Goal: Task Accomplishment & Management: Use online tool/utility

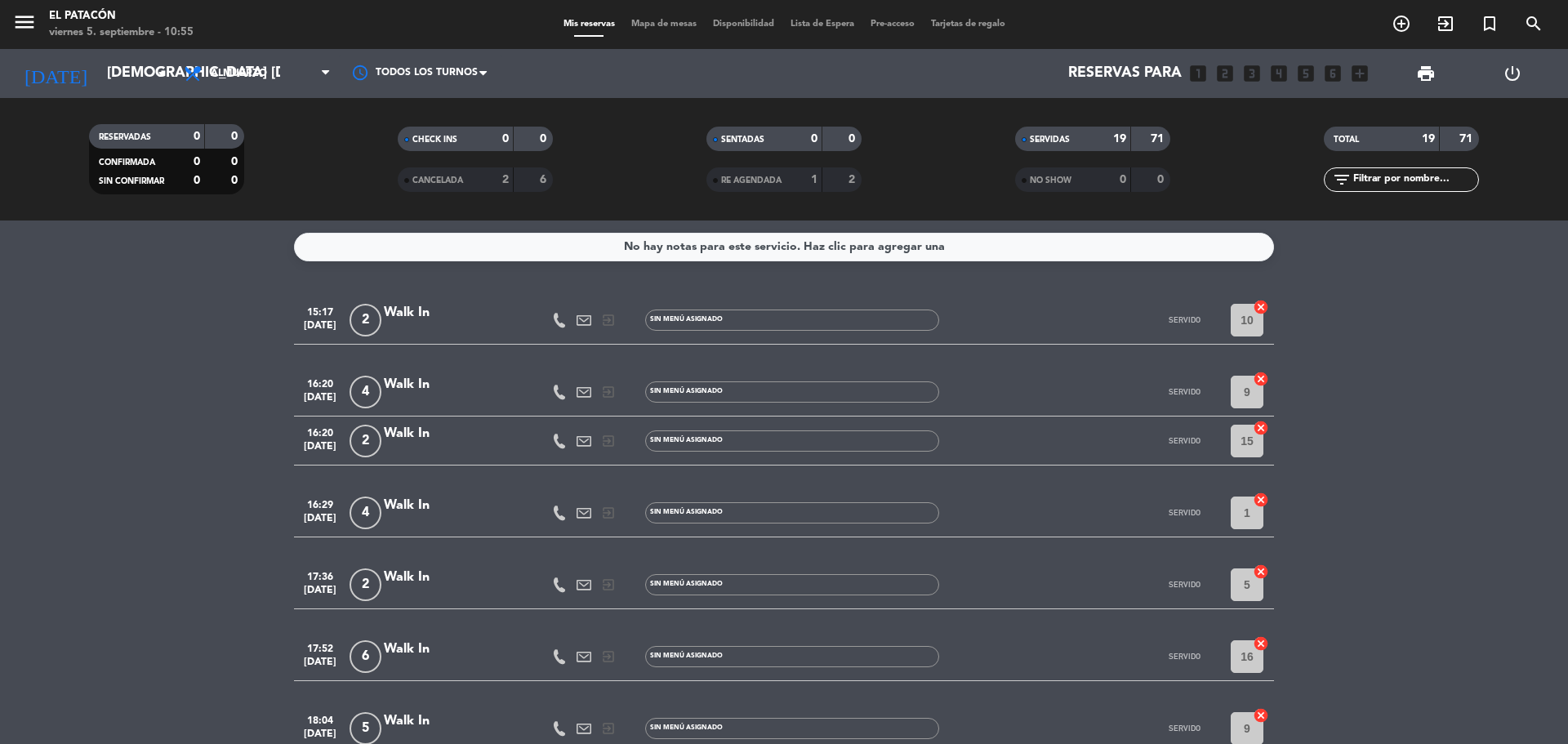
scroll to position [653, 0]
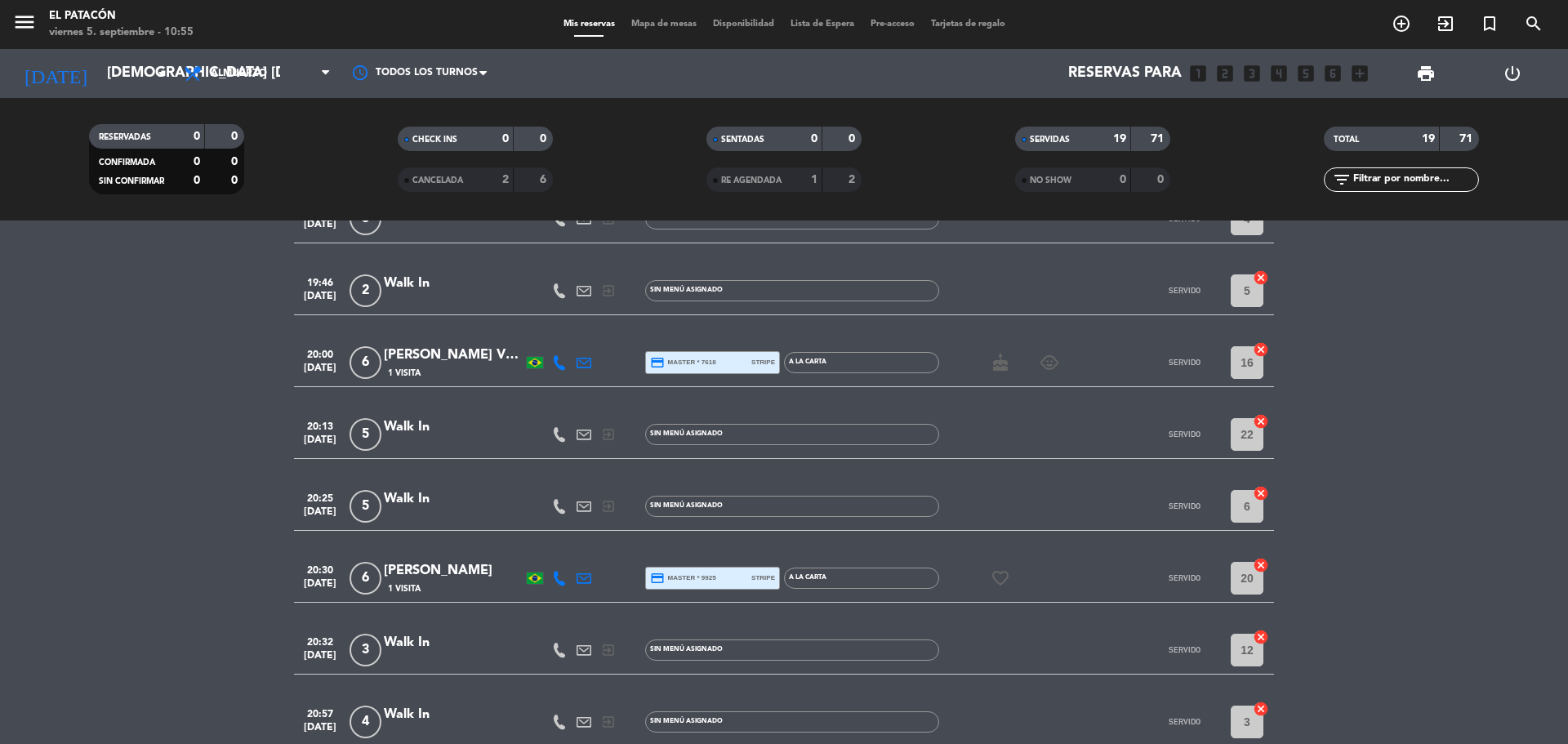
click at [687, 27] on span "Mapa de mesas" at bounding box center [664, 25] width 82 height 9
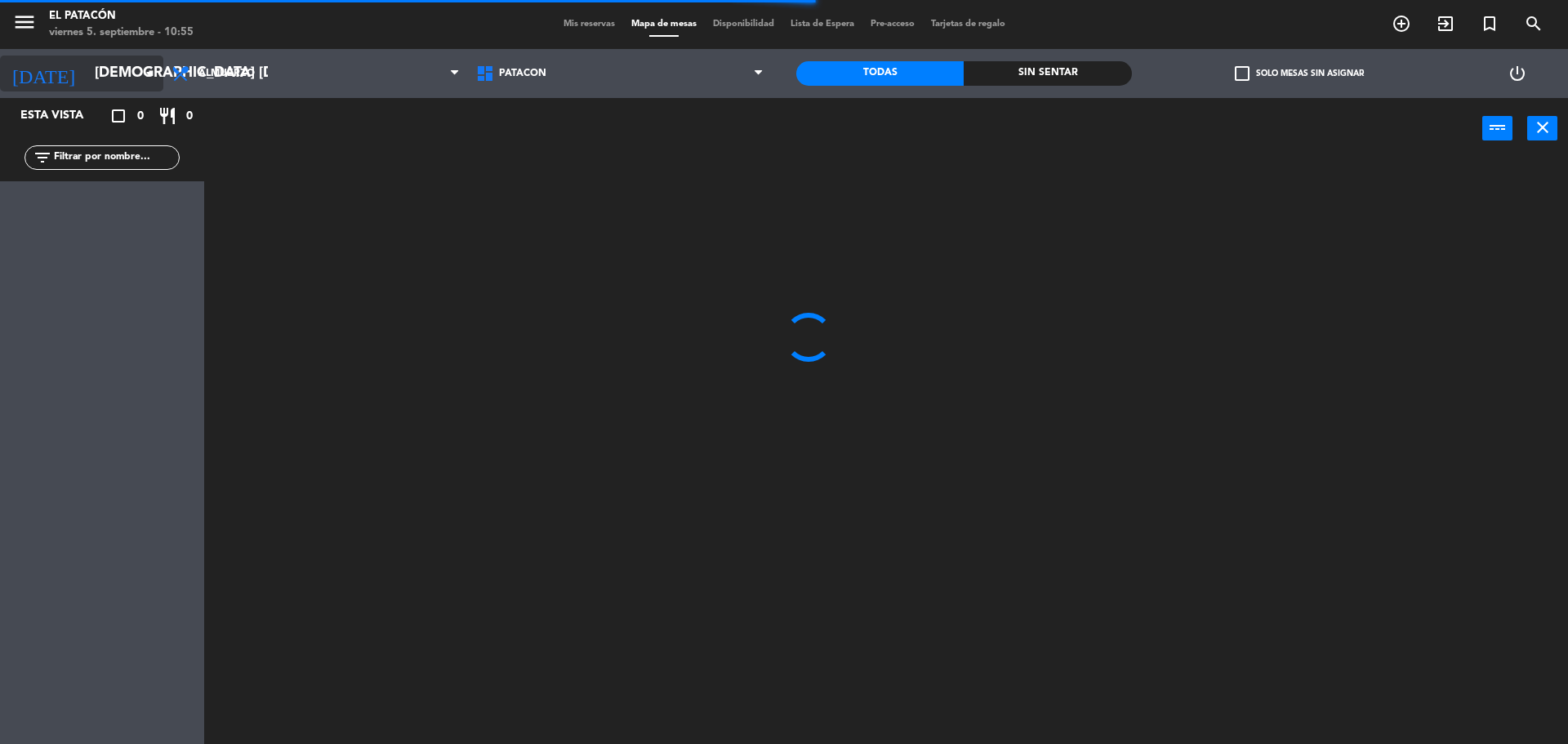
click at [149, 73] on icon "arrow_drop_down" at bounding box center [149, 74] width 20 height 20
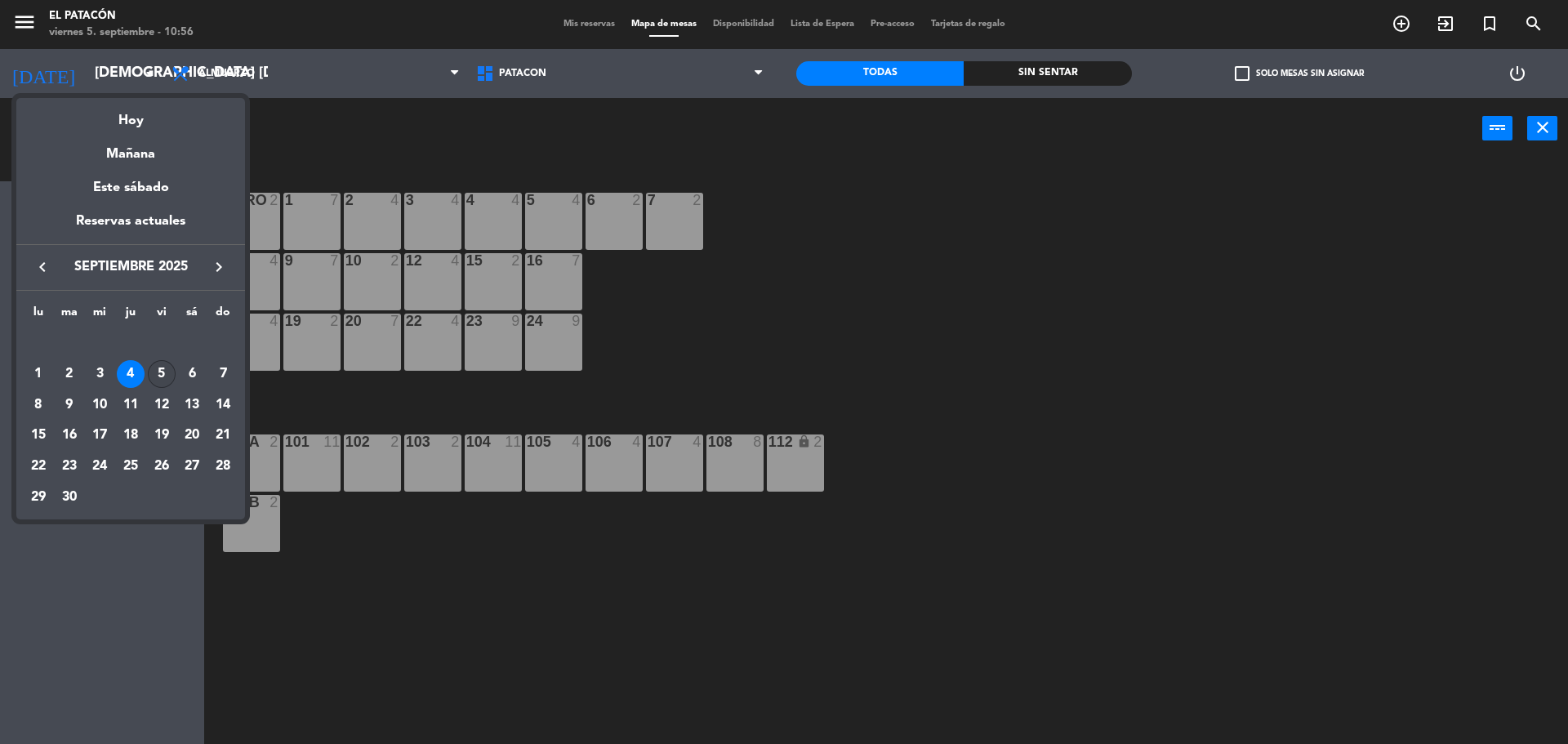
click at [169, 369] on div "5" at bounding box center [161, 373] width 27 height 27
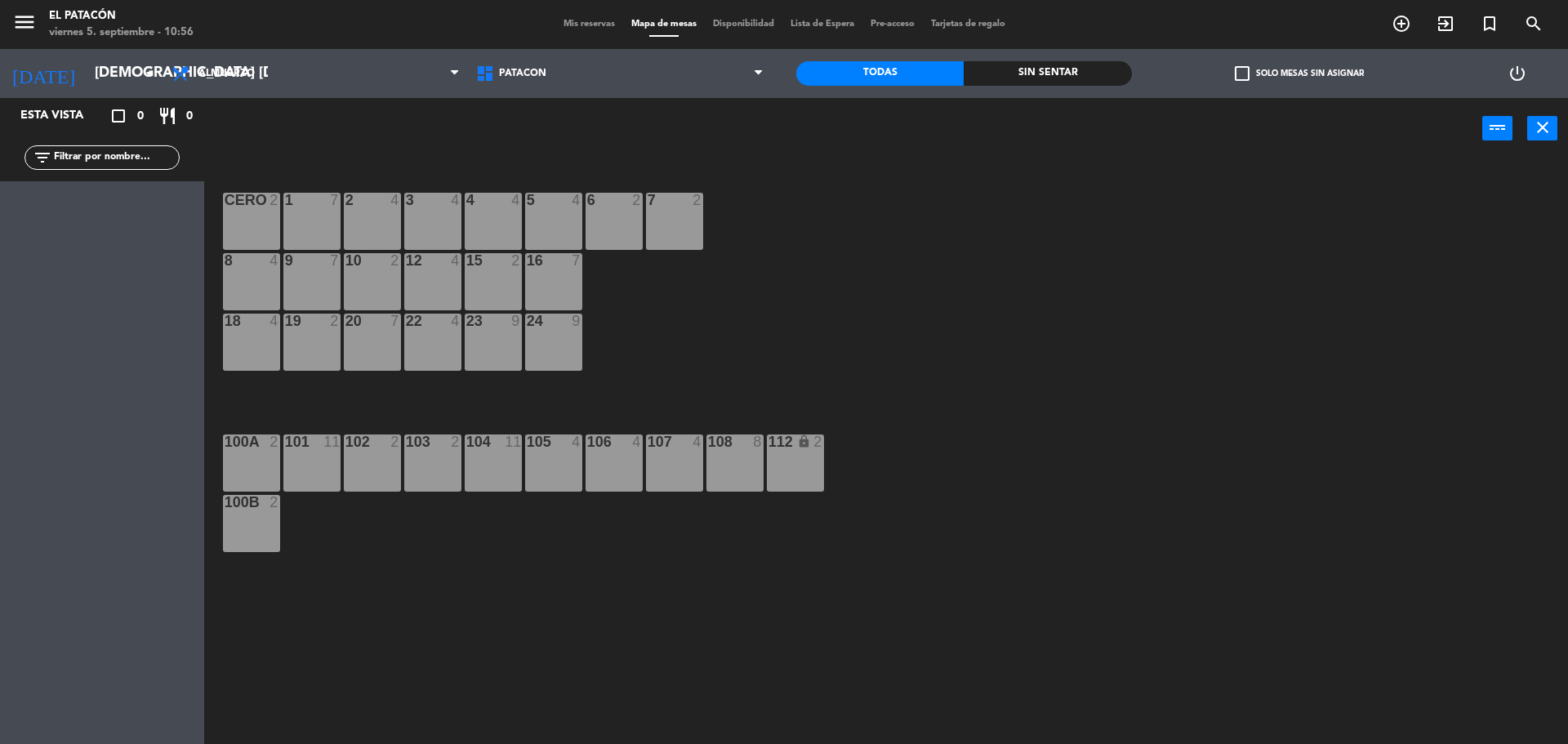
type input "vie. [DATE]"
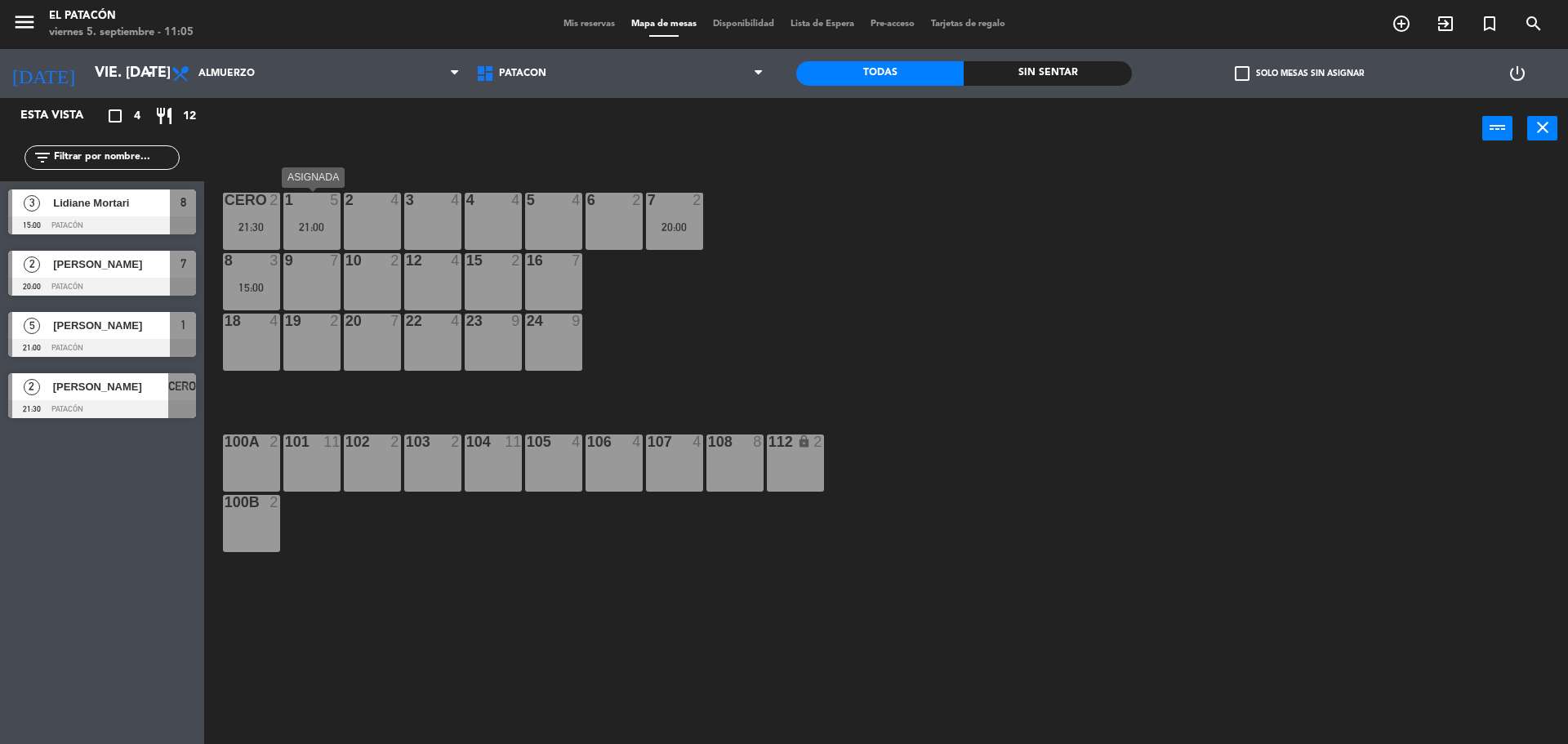
click at [313, 228] on div "21:00" at bounding box center [312, 227] width 57 height 12
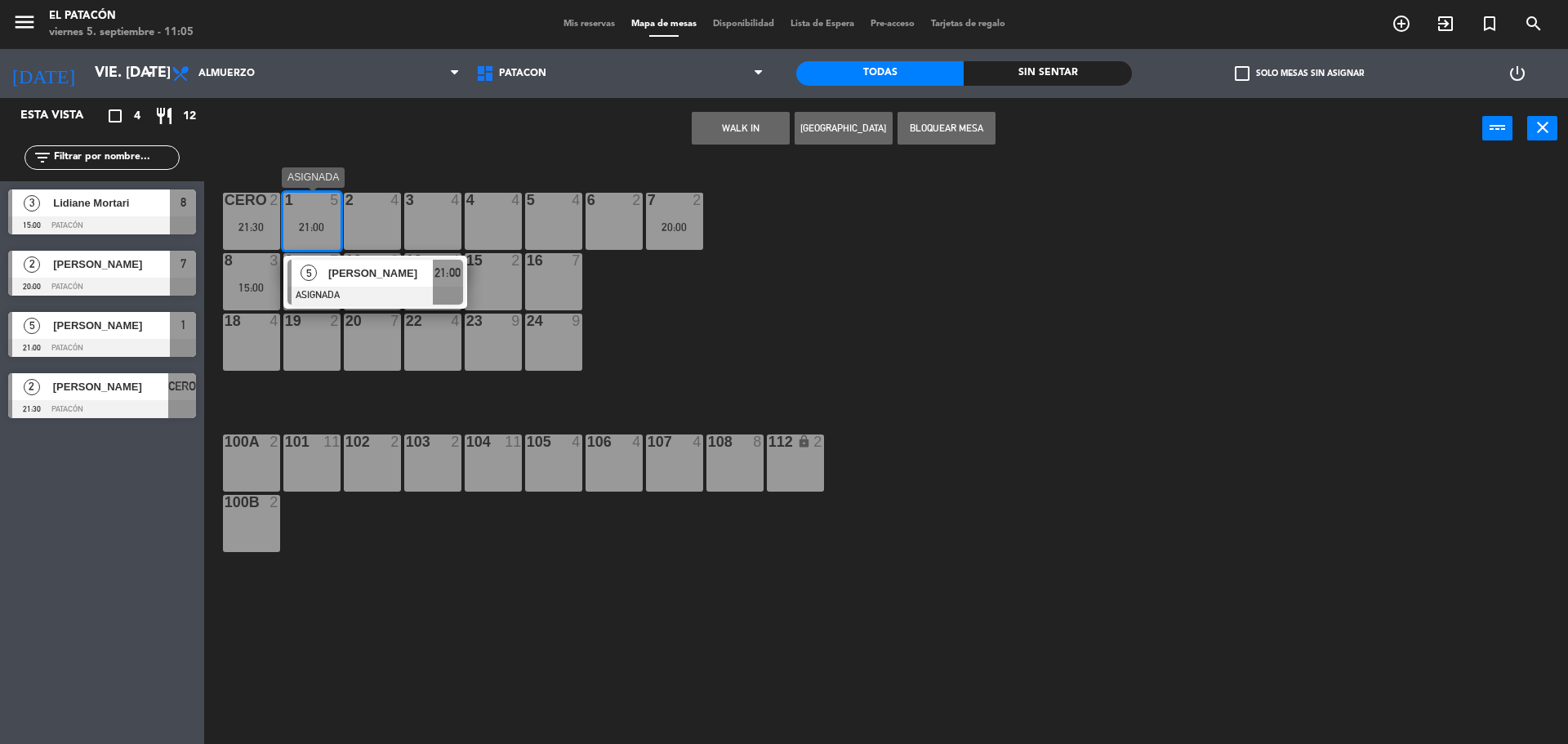
click at [382, 267] on span "[PERSON_NAME]" at bounding box center [380, 272] width 105 height 17
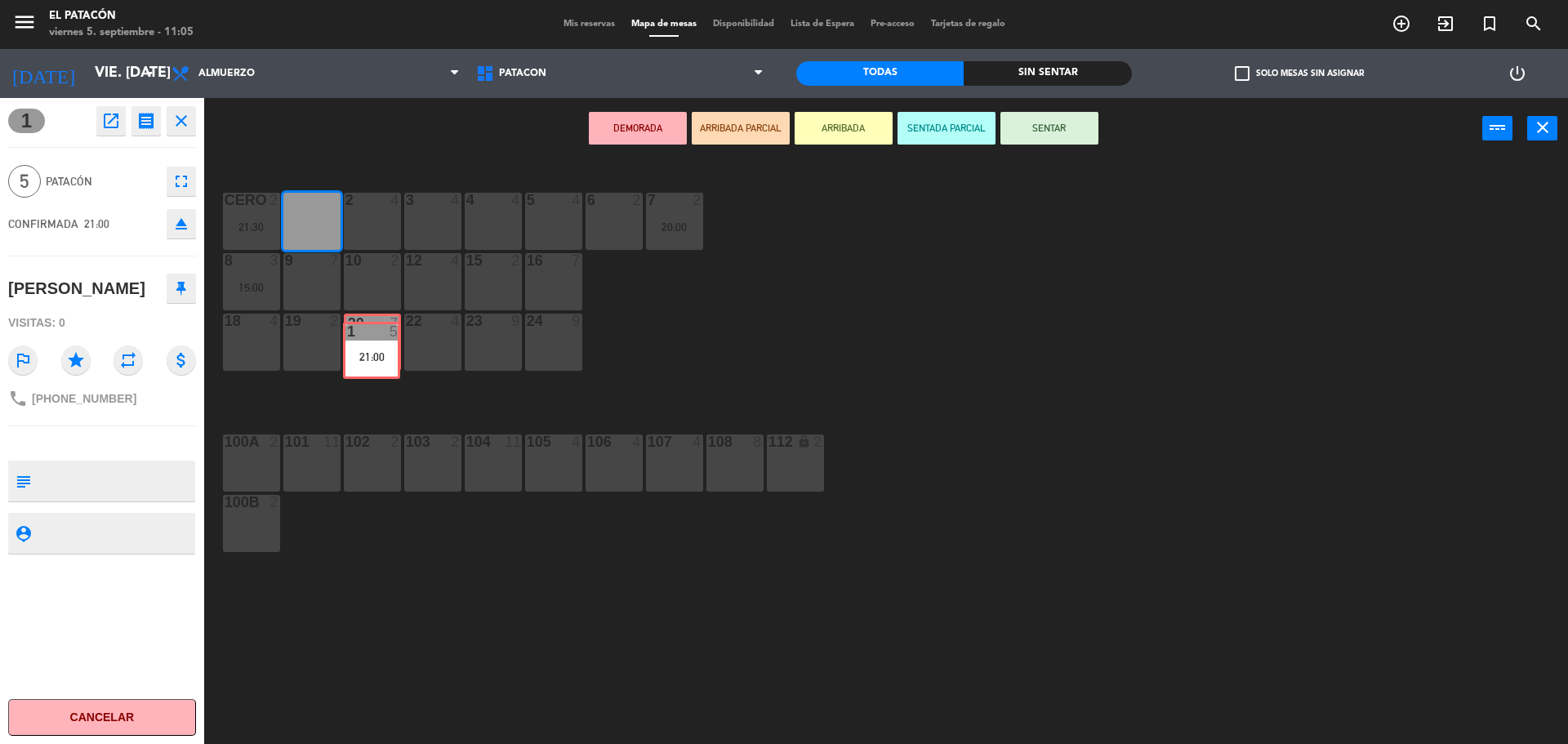
drag, startPoint x: 304, startPoint y: 227, endPoint x: 364, endPoint y: 356, distance: 142.3
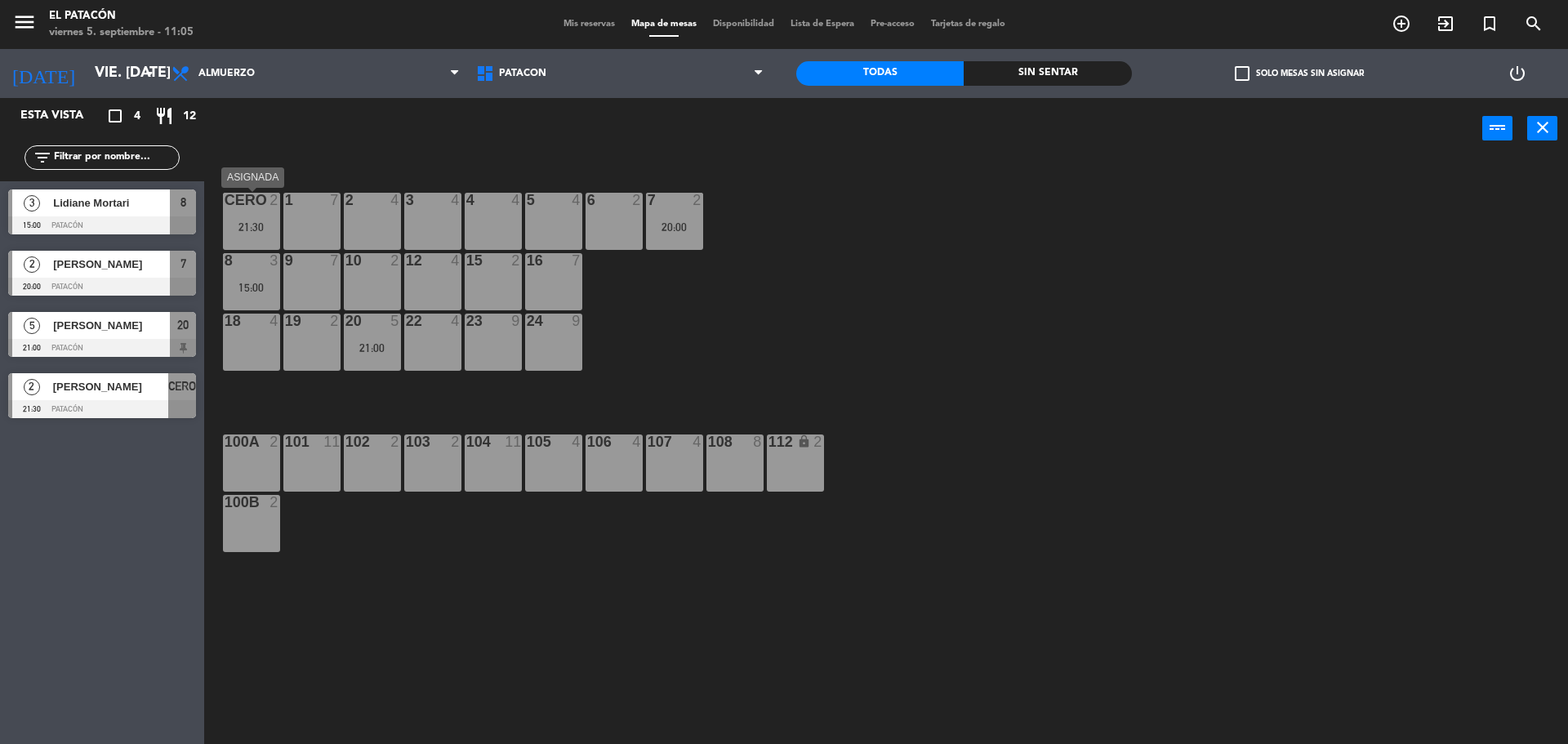
click at [251, 224] on div "21:30" at bounding box center [251, 227] width 57 height 12
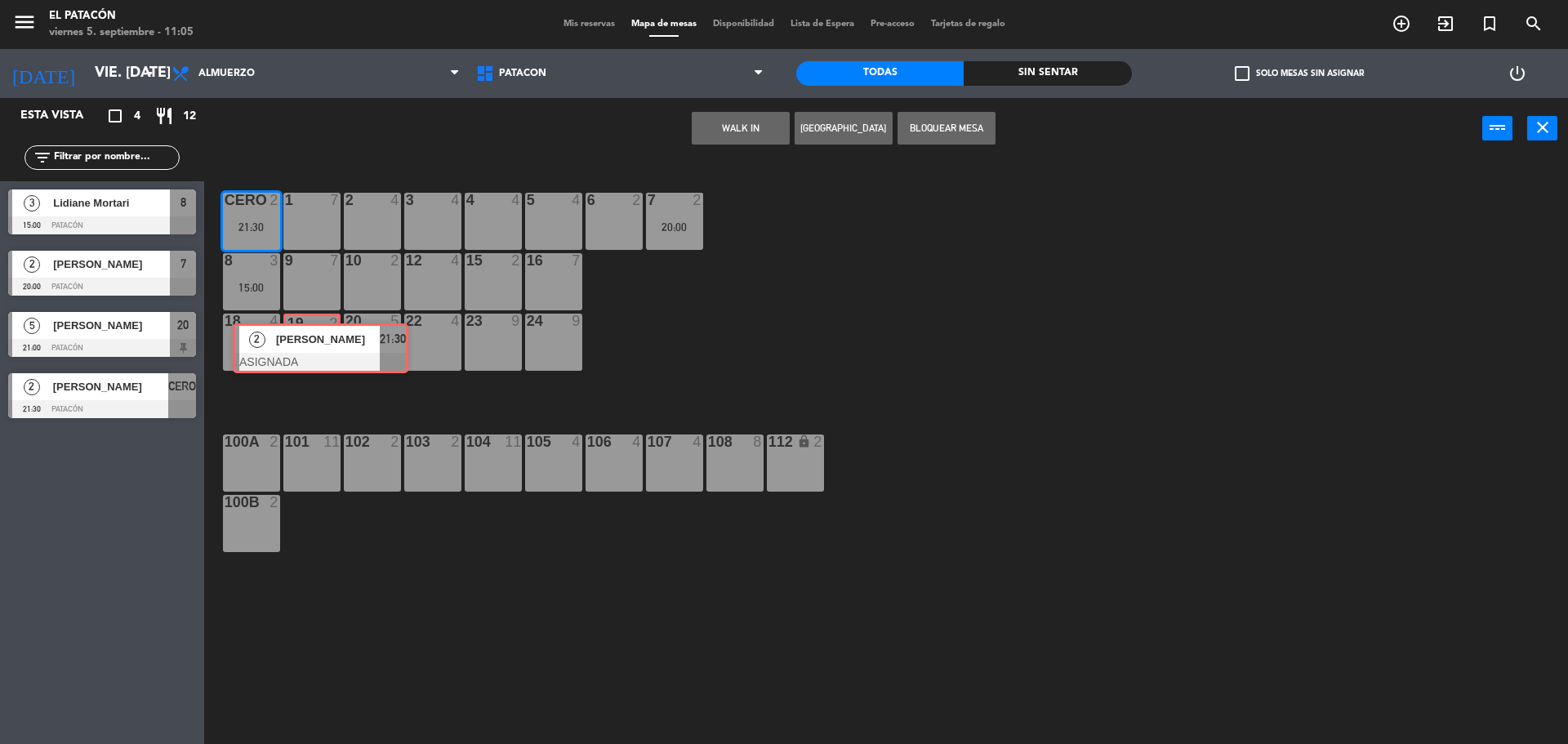
drag, startPoint x: 295, startPoint y: 271, endPoint x: 301, endPoint y: 335, distance: 64.3
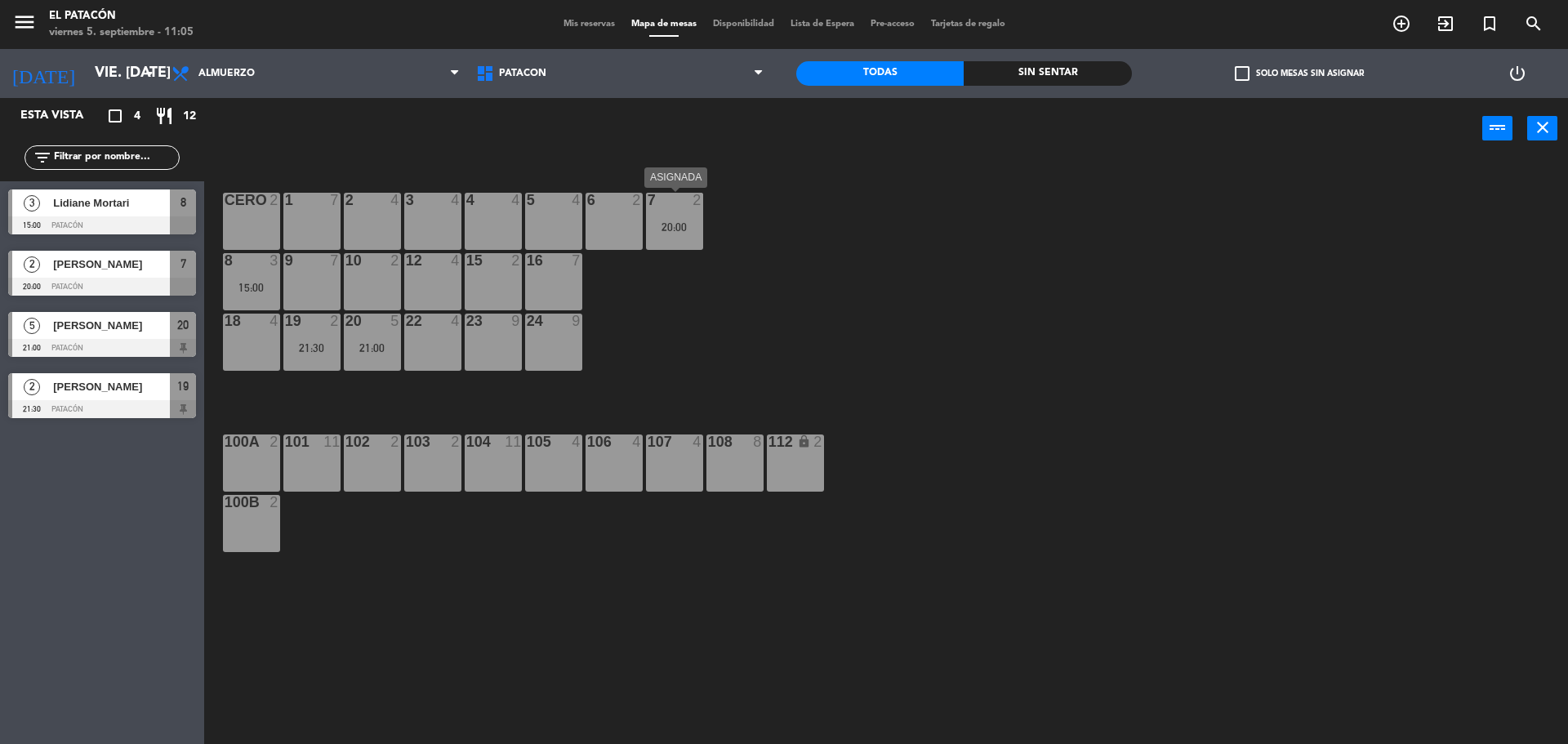
click at [670, 222] on div "20:00" at bounding box center [674, 227] width 57 height 12
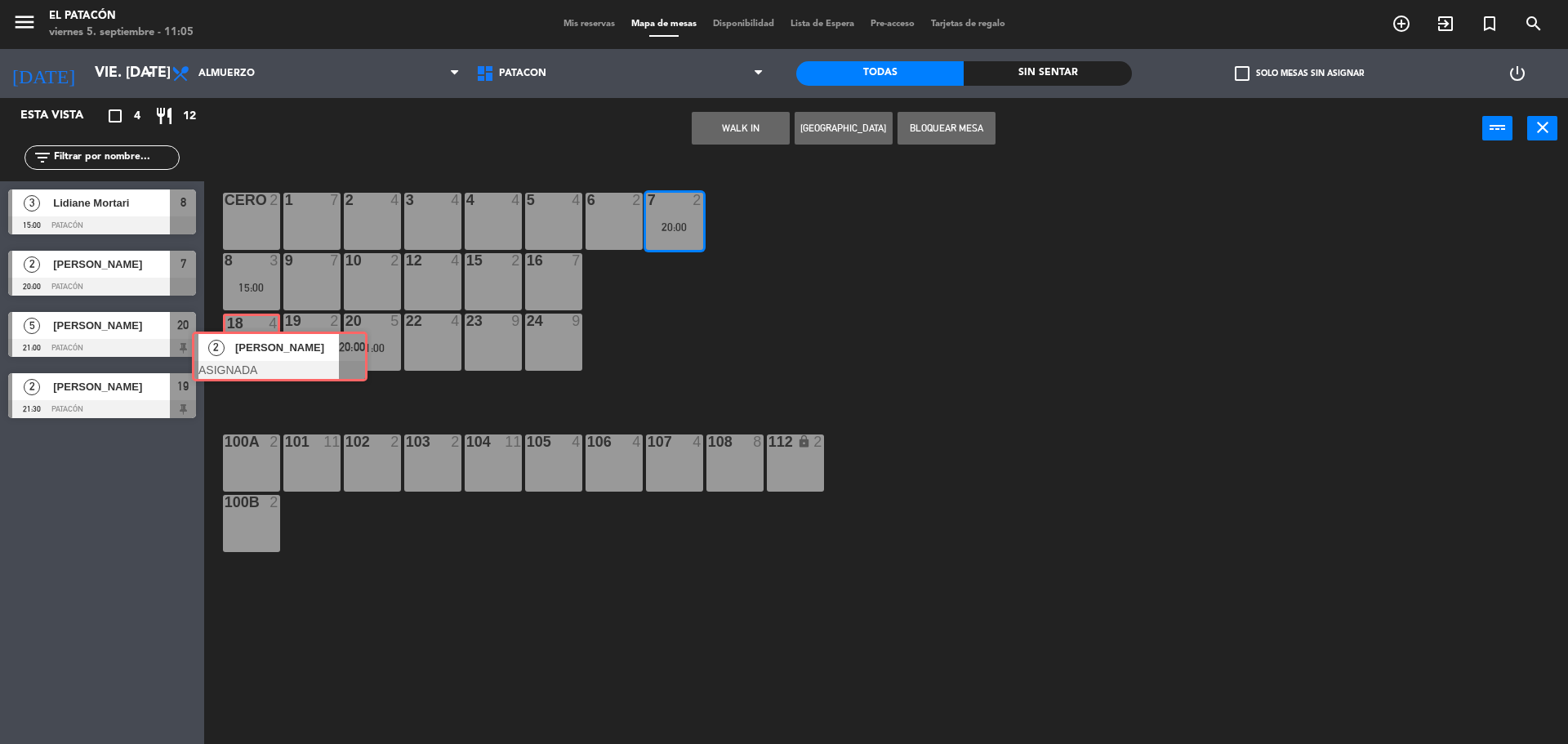
drag, startPoint x: 723, startPoint y: 269, endPoint x: 264, endPoint y: 341, distance: 464.6
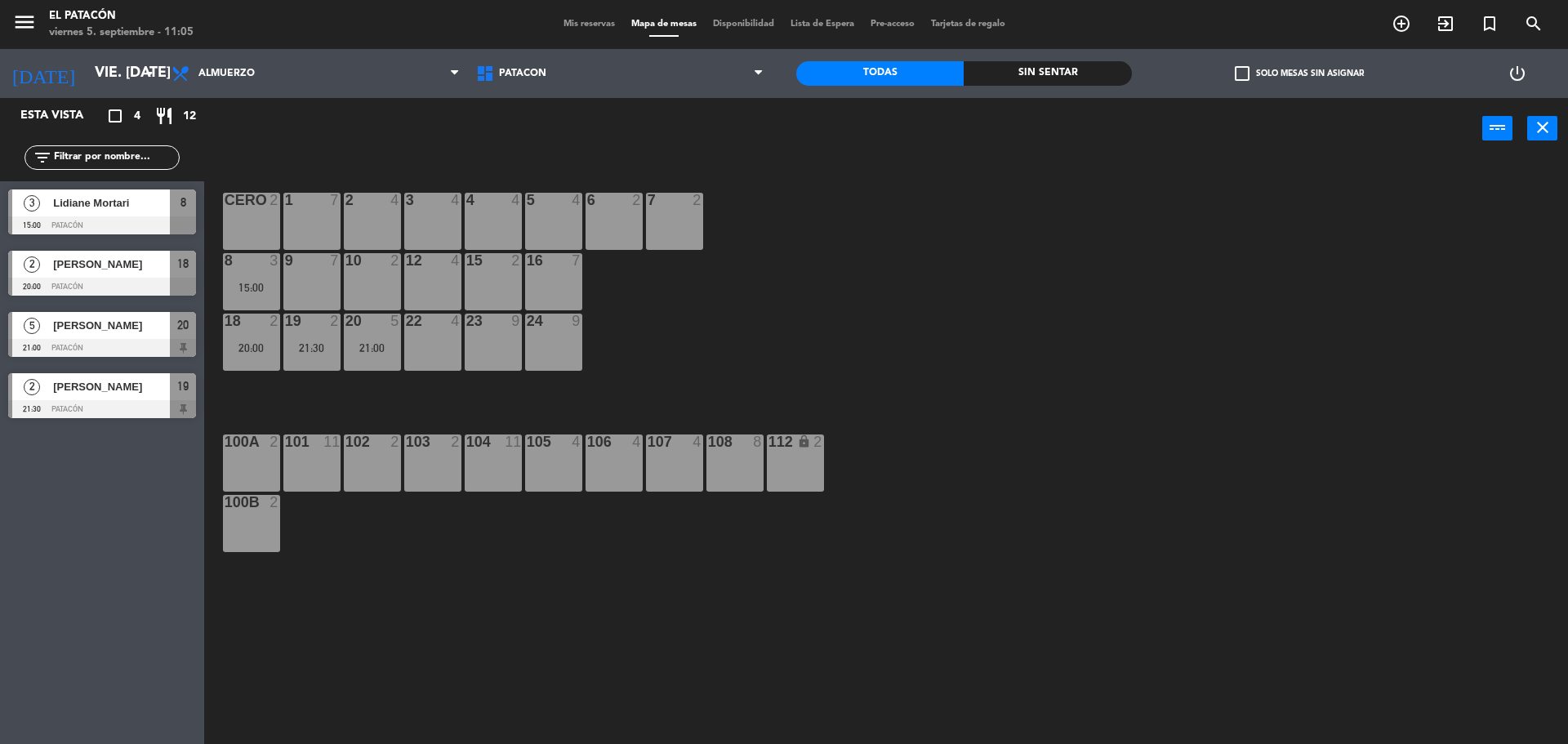
click at [781, 303] on div "1 7 2 4 3 4 4 4 5 4 6 2 7 2 CERO 2 8 3 15:00 9 7 10 2 12 4 15 2 16 7 18 2 20:00…" at bounding box center [894, 455] width 1348 height 585
